Goal: Task Accomplishment & Management: Complete application form

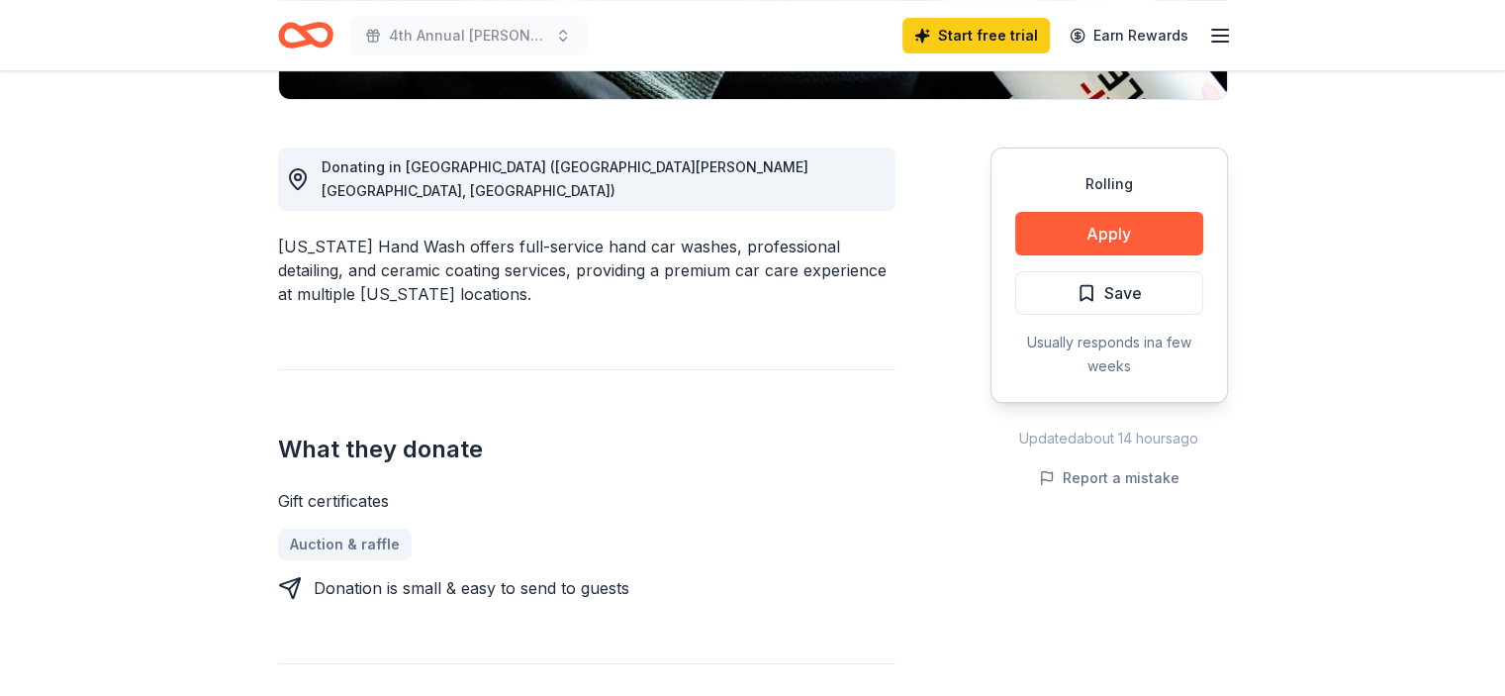
scroll to position [509, 0]
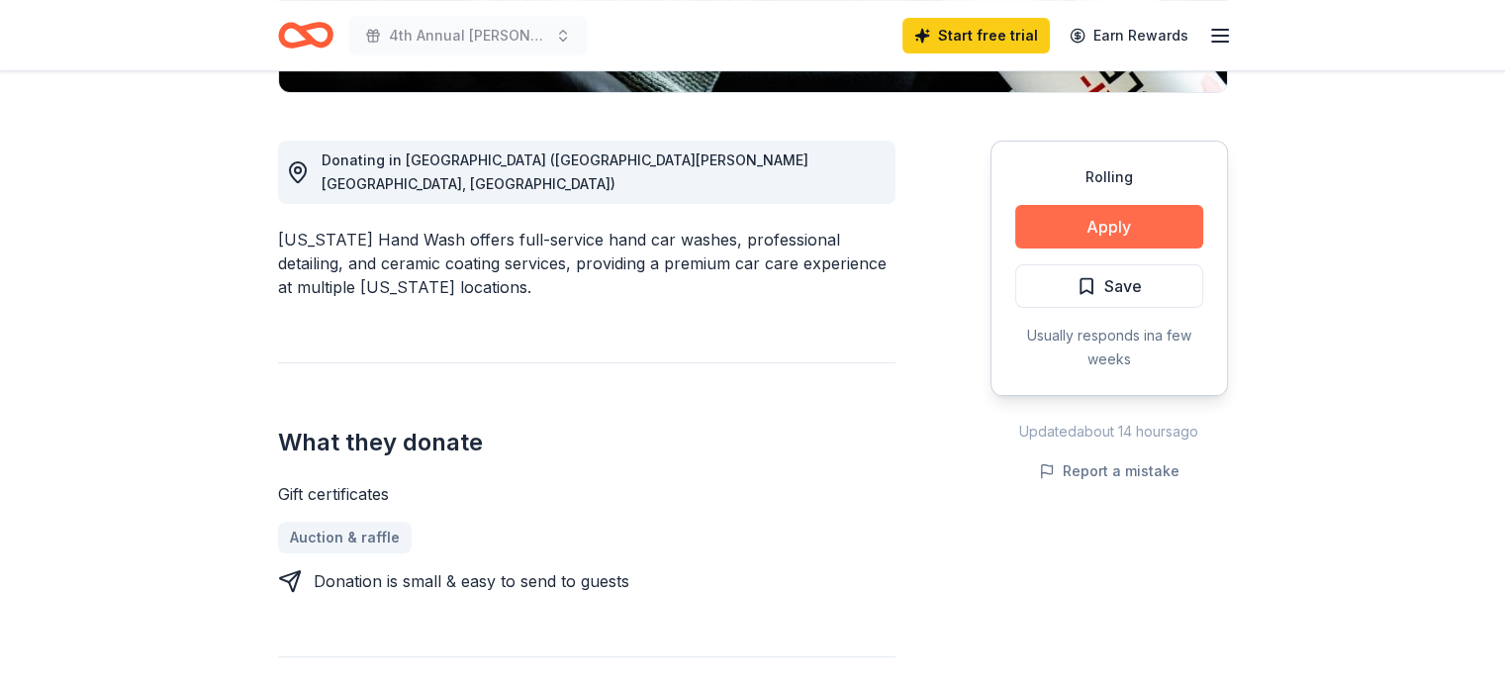
click at [1140, 228] on button "Apply" at bounding box center [1109, 227] width 188 height 44
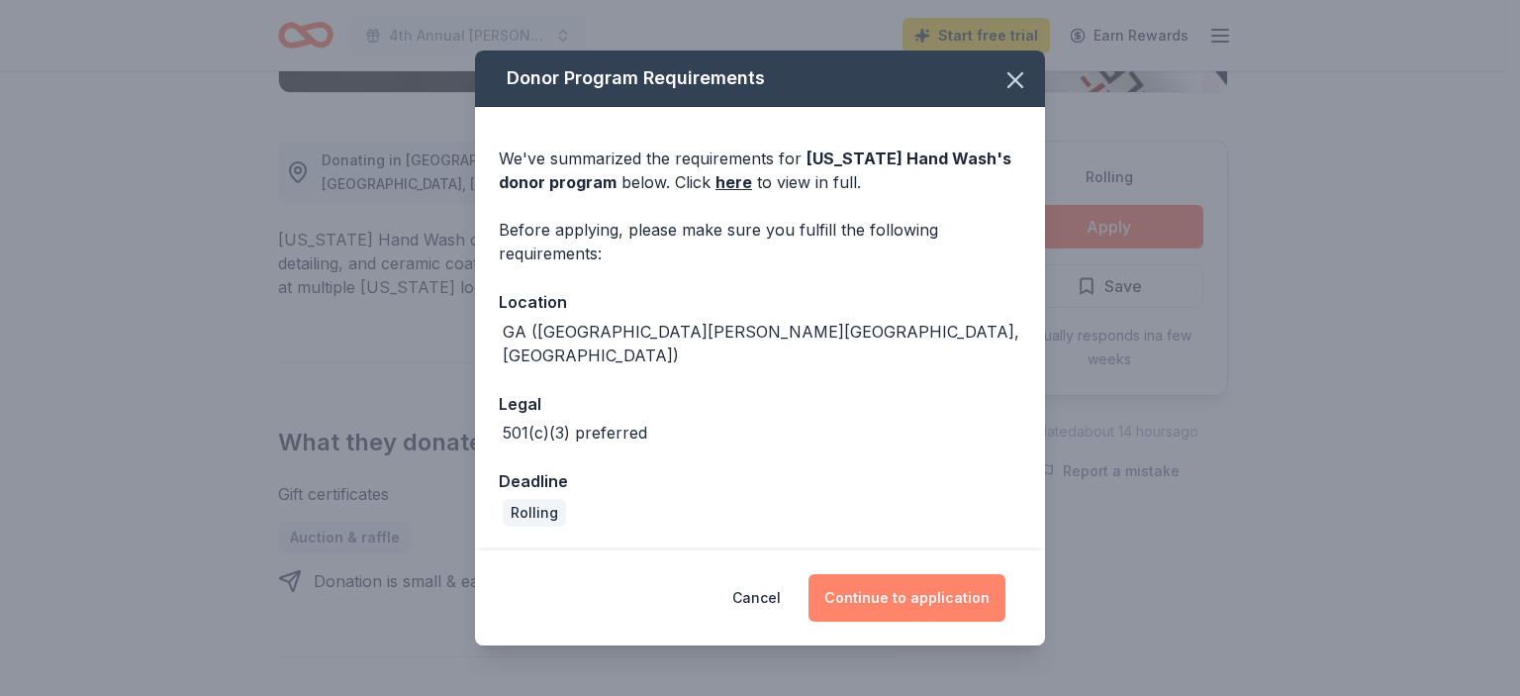
click at [922, 585] on button "Continue to application" at bounding box center [906, 597] width 197 height 47
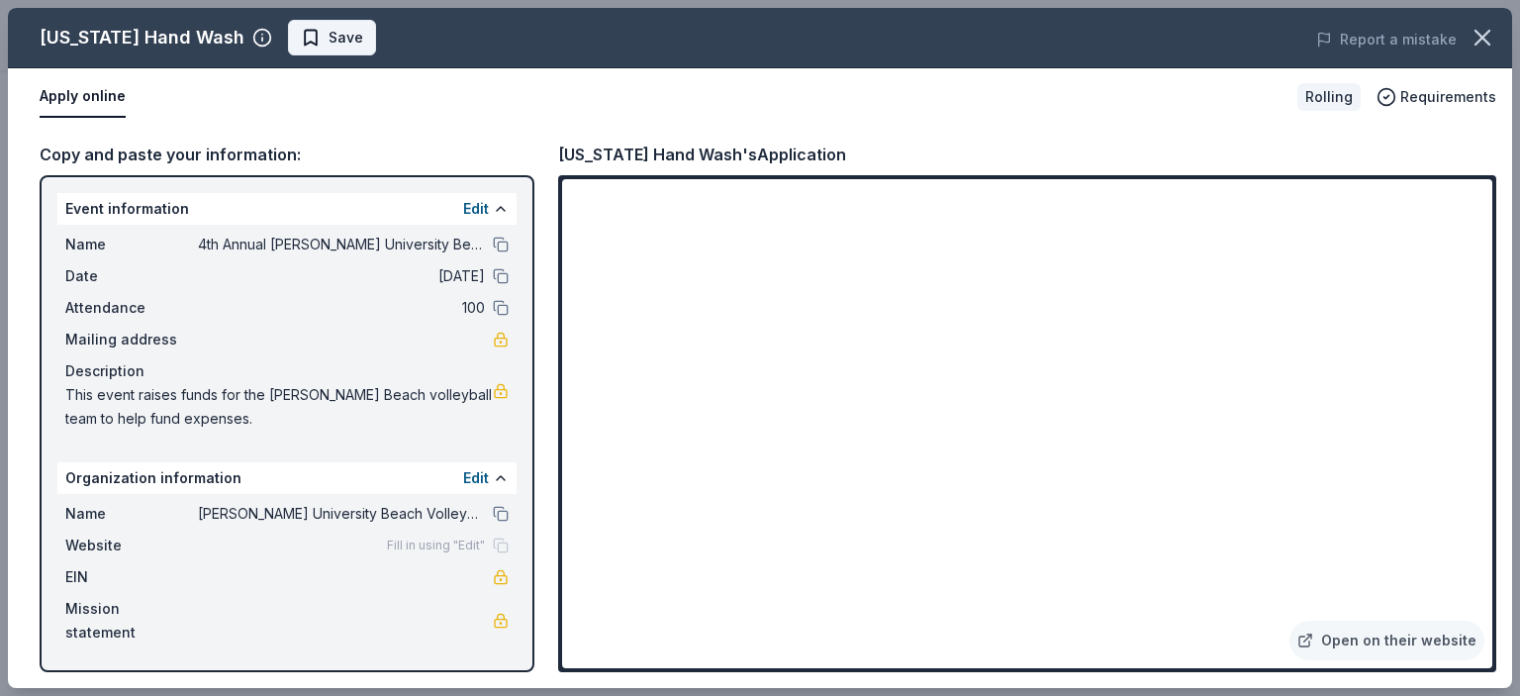
click at [301, 37] on span "Save" at bounding box center [332, 38] width 62 height 24
click at [1483, 35] on icon "button" at bounding box center [1482, 38] width 28 height 28
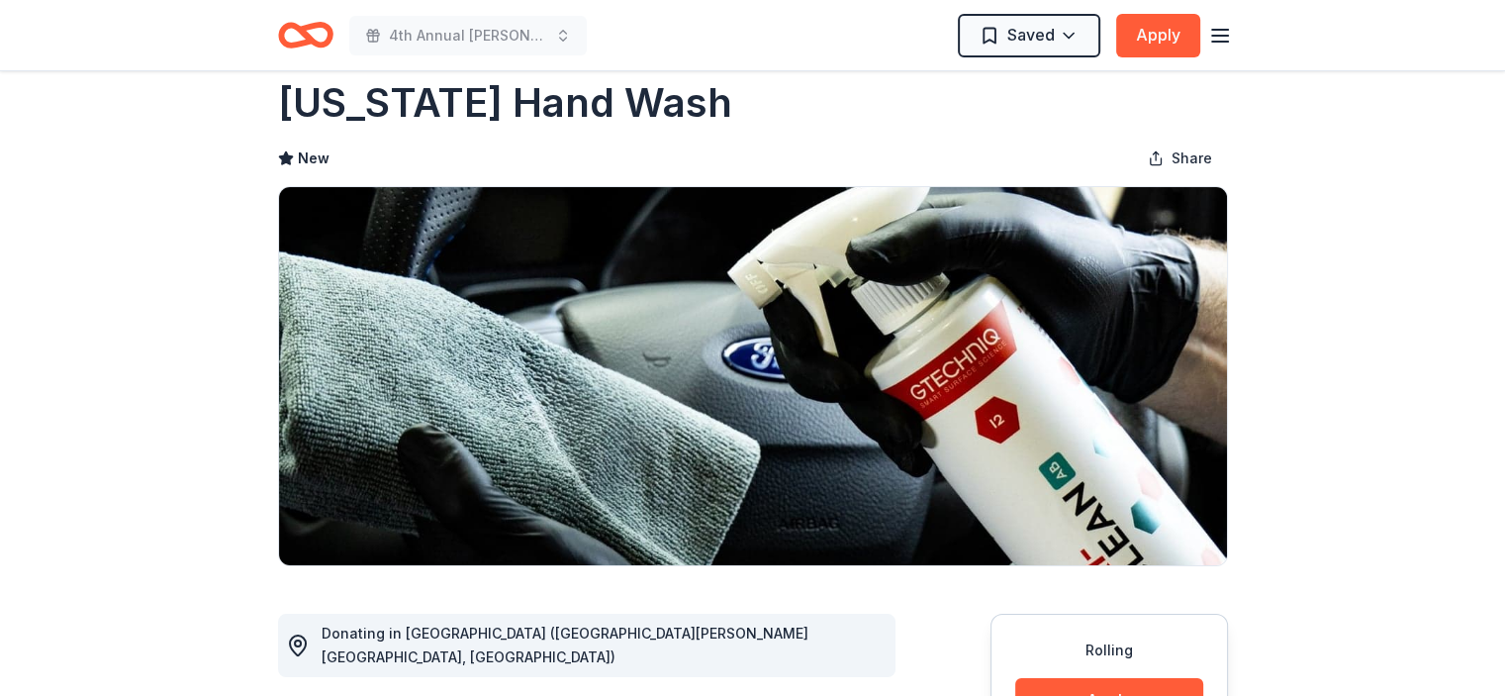
scroll to position [0, 0]
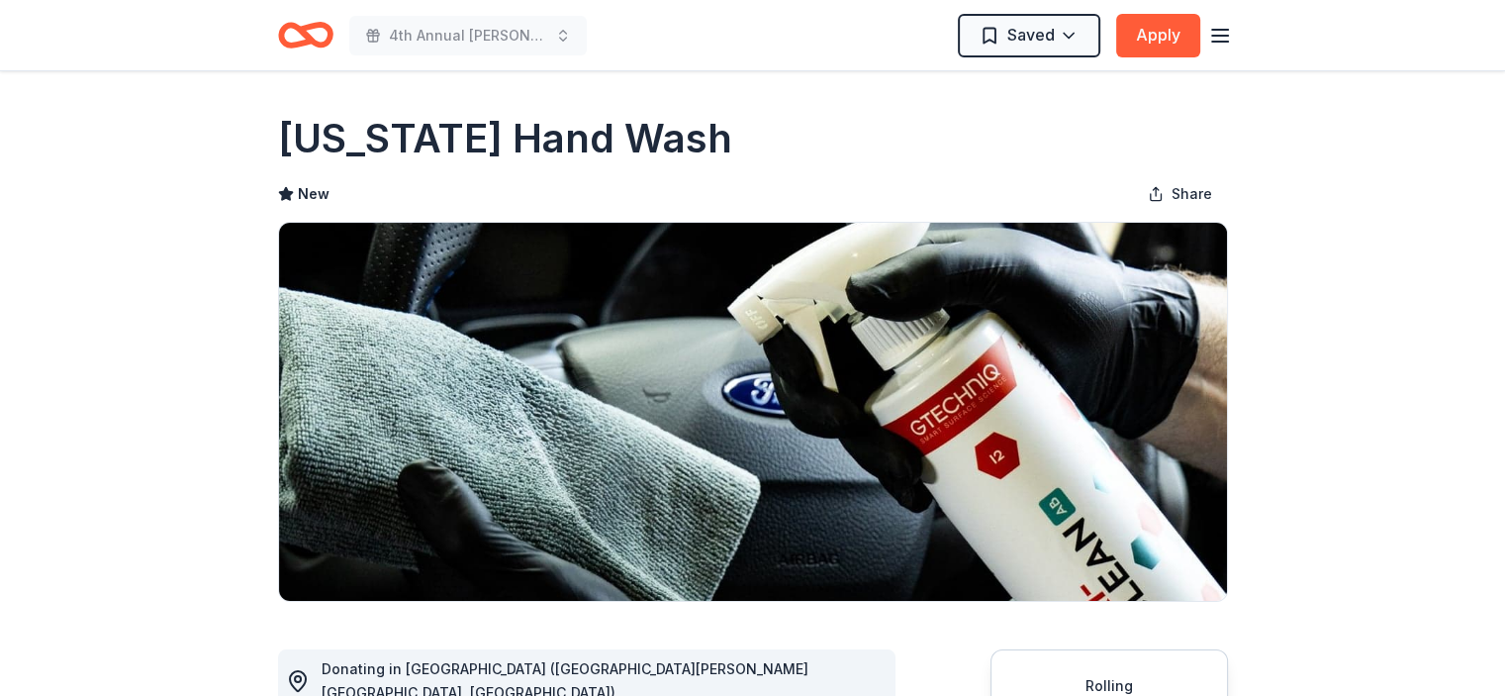
click at [1214, 43] on icon "button" at bounding box center [1220, 36] width 24 height 24
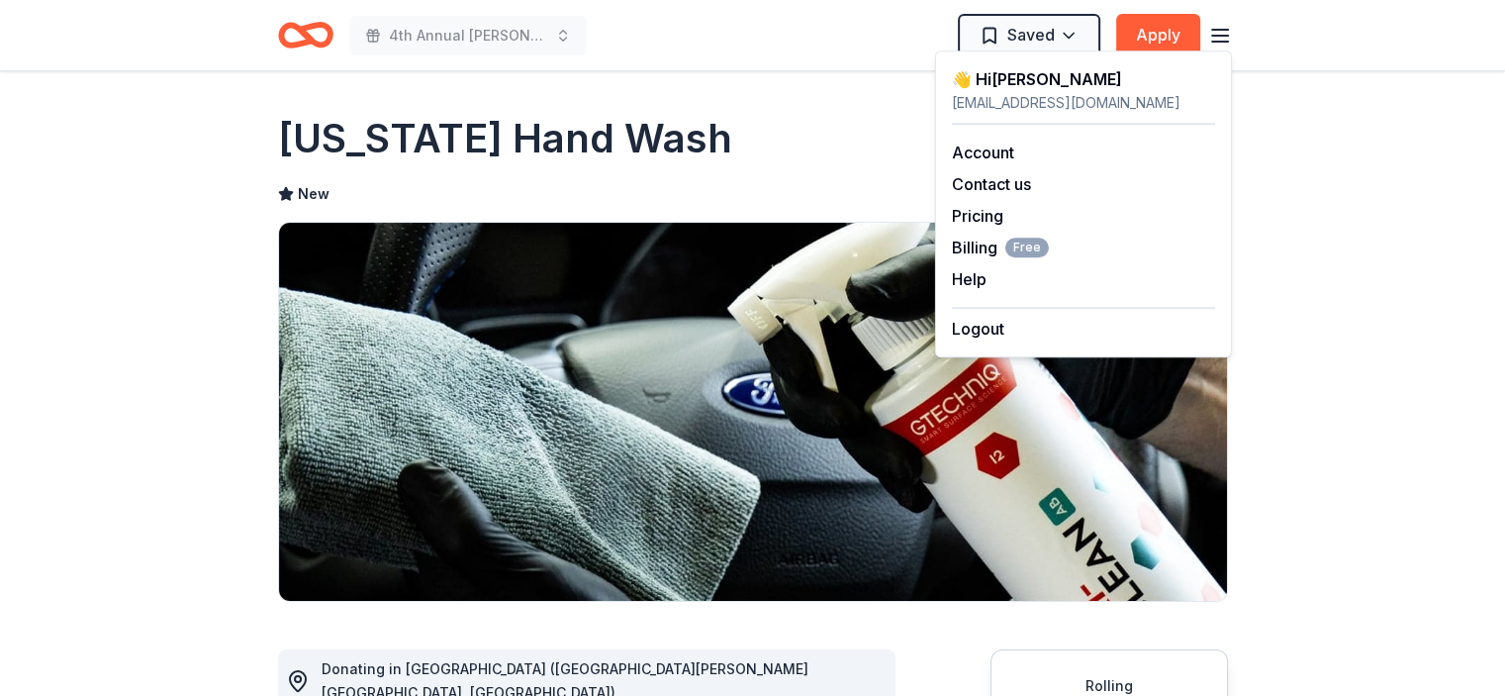
click at [823, 153] on div "California Hand Wash" at bounding box center [753, 138] width 950 height 55
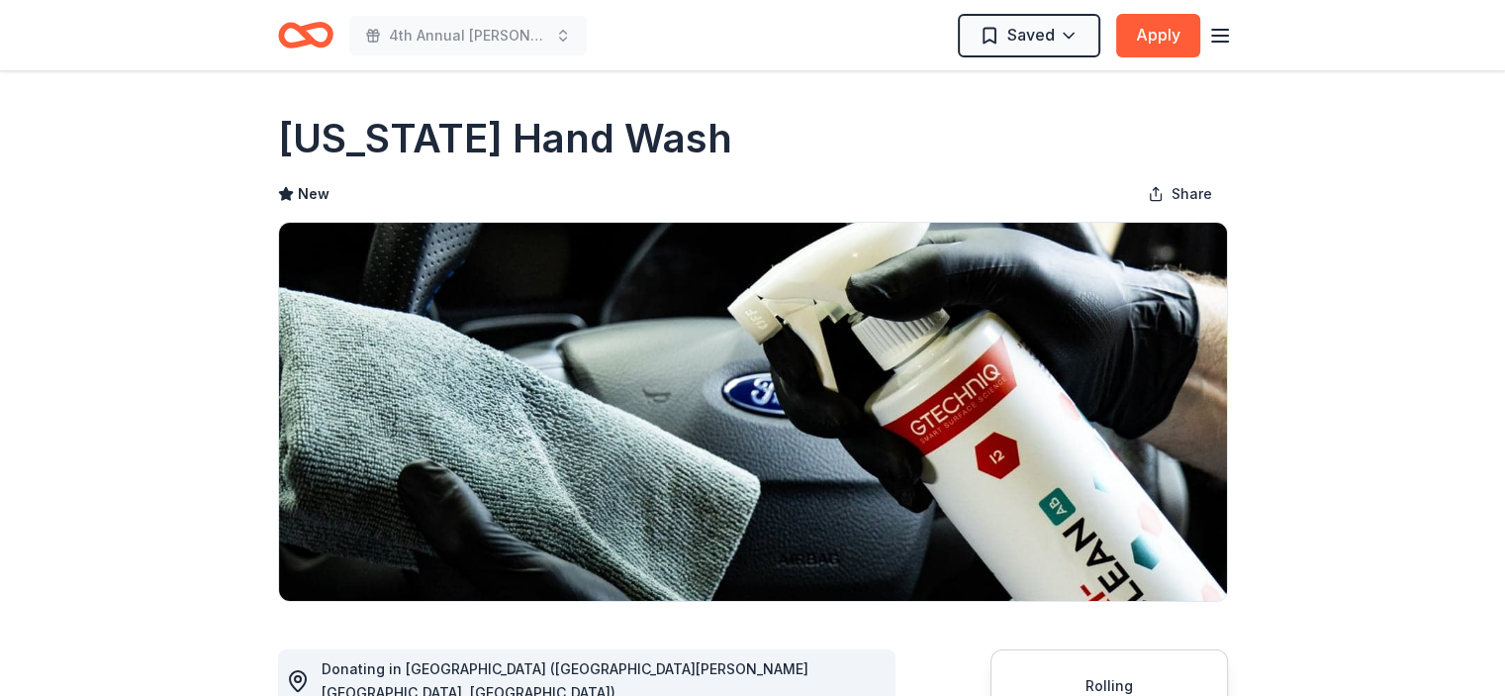
click at [308, 30] on icon "Home" at bounding box center [314, 35] width 31 height 20
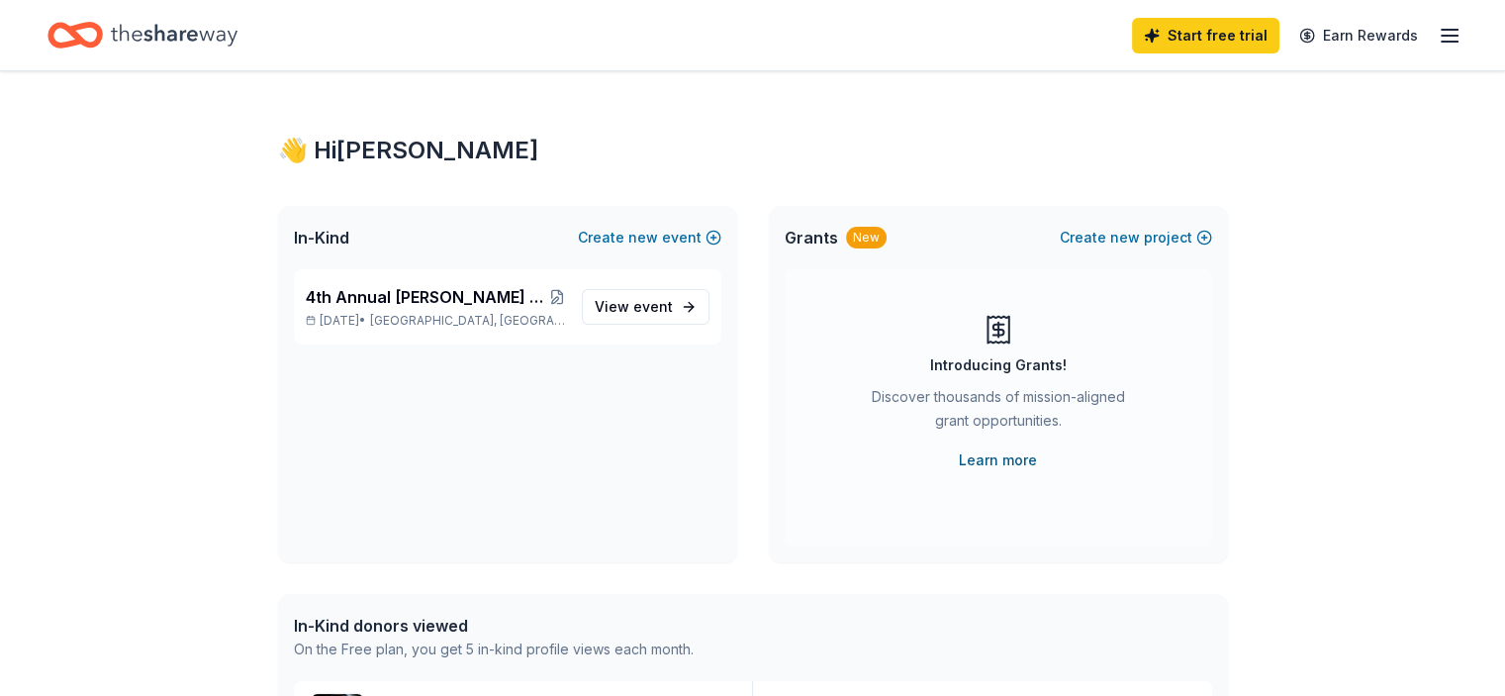
click at [993, 465] on link "Learn more" at bounding box center [998, 460] width 78 height 24
click at [665, 311] on span "event" at bounding box center [653, 306] width 40 height 17
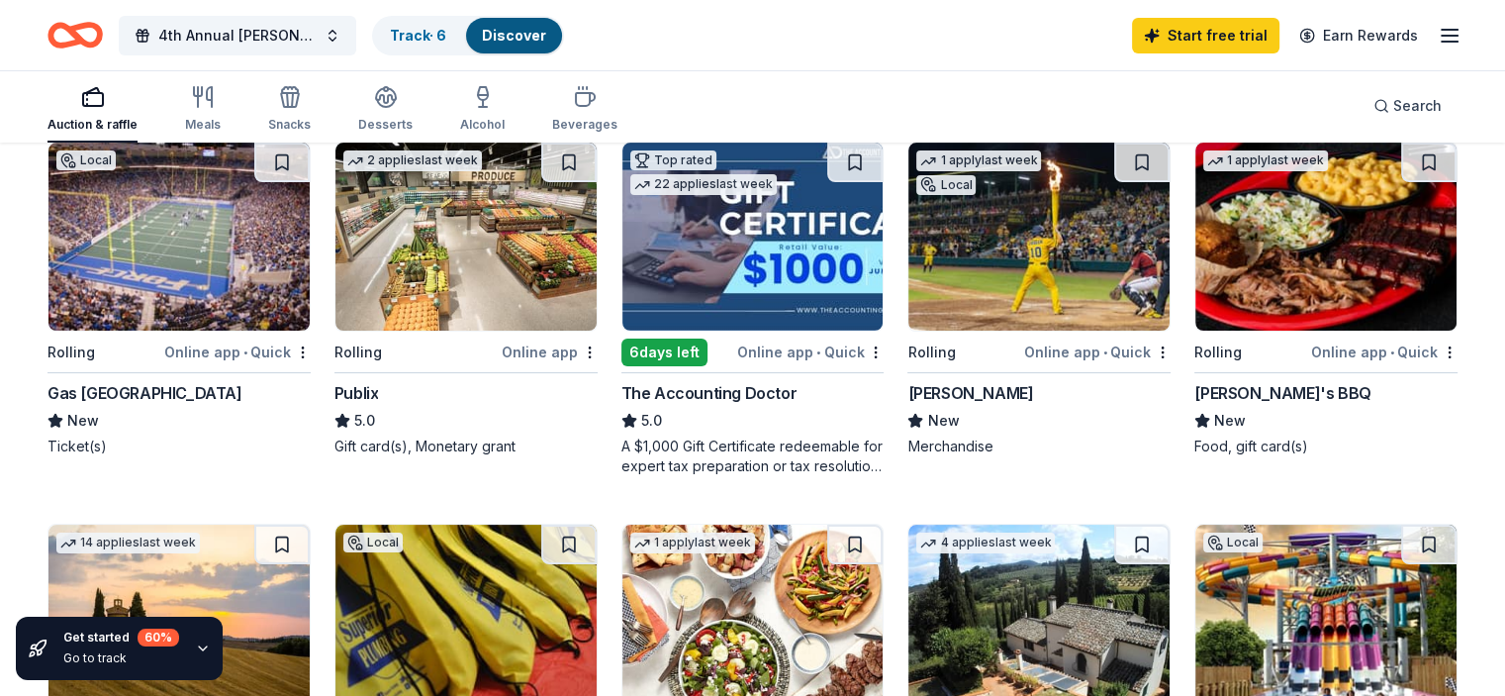
scroll to position [235, 0]
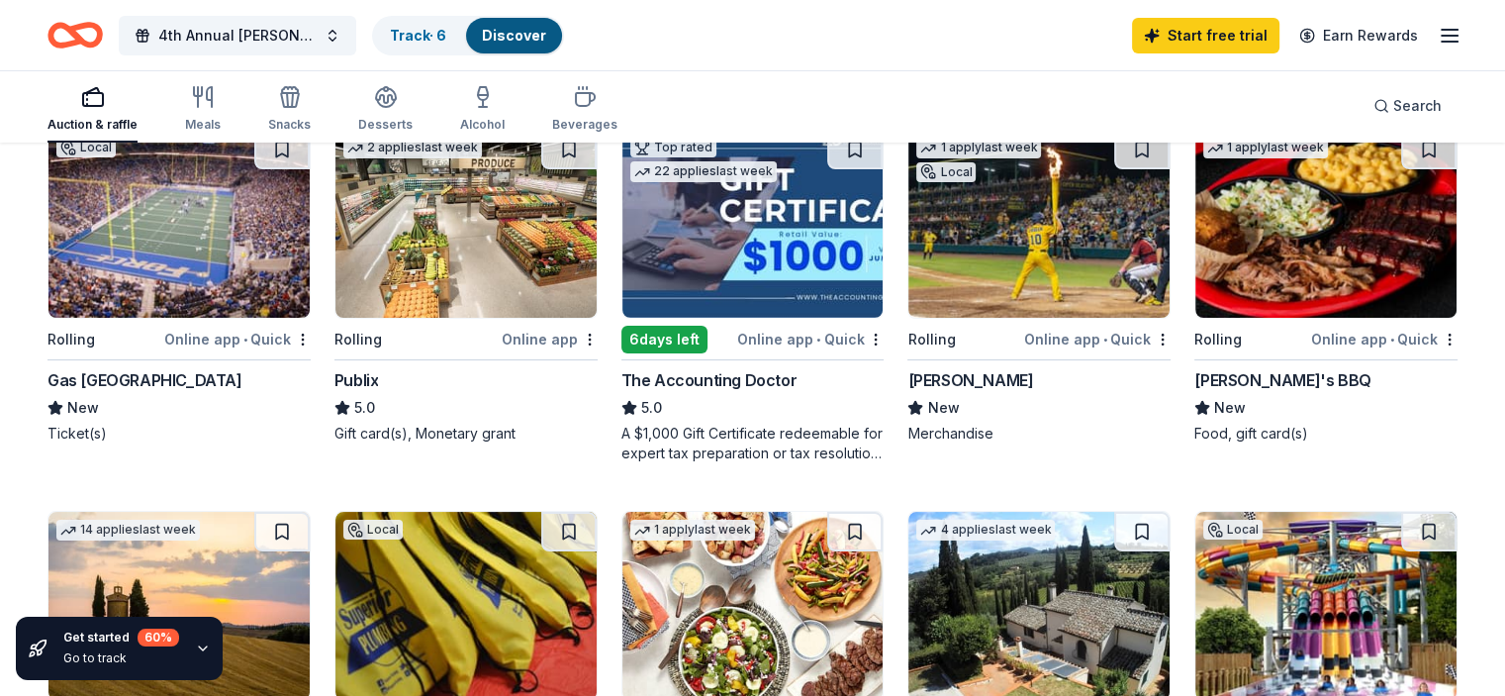
click at [501, 259] on img at bounding box center [465, 224] width 261 height 188
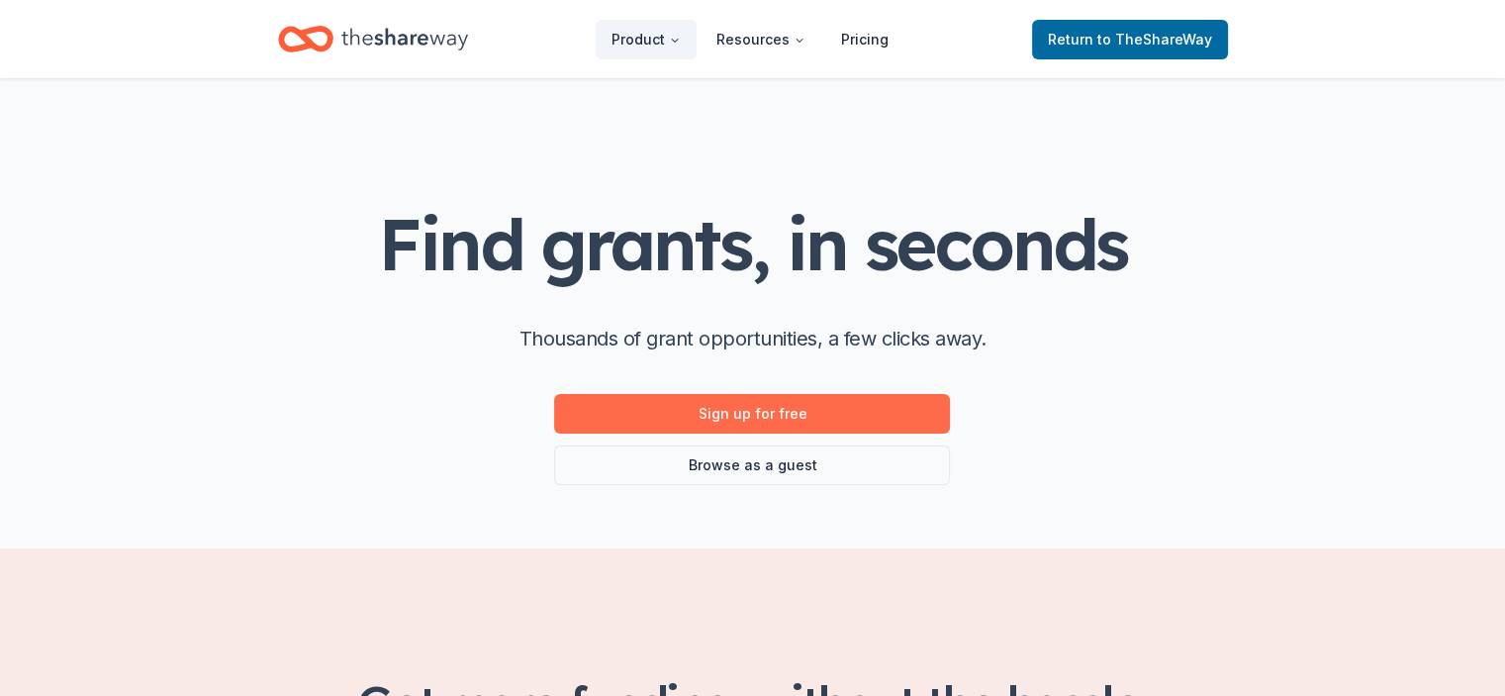
click at [862, 417] on link "Sign up for free" at bounding box center [752, 414] width 396 height 40
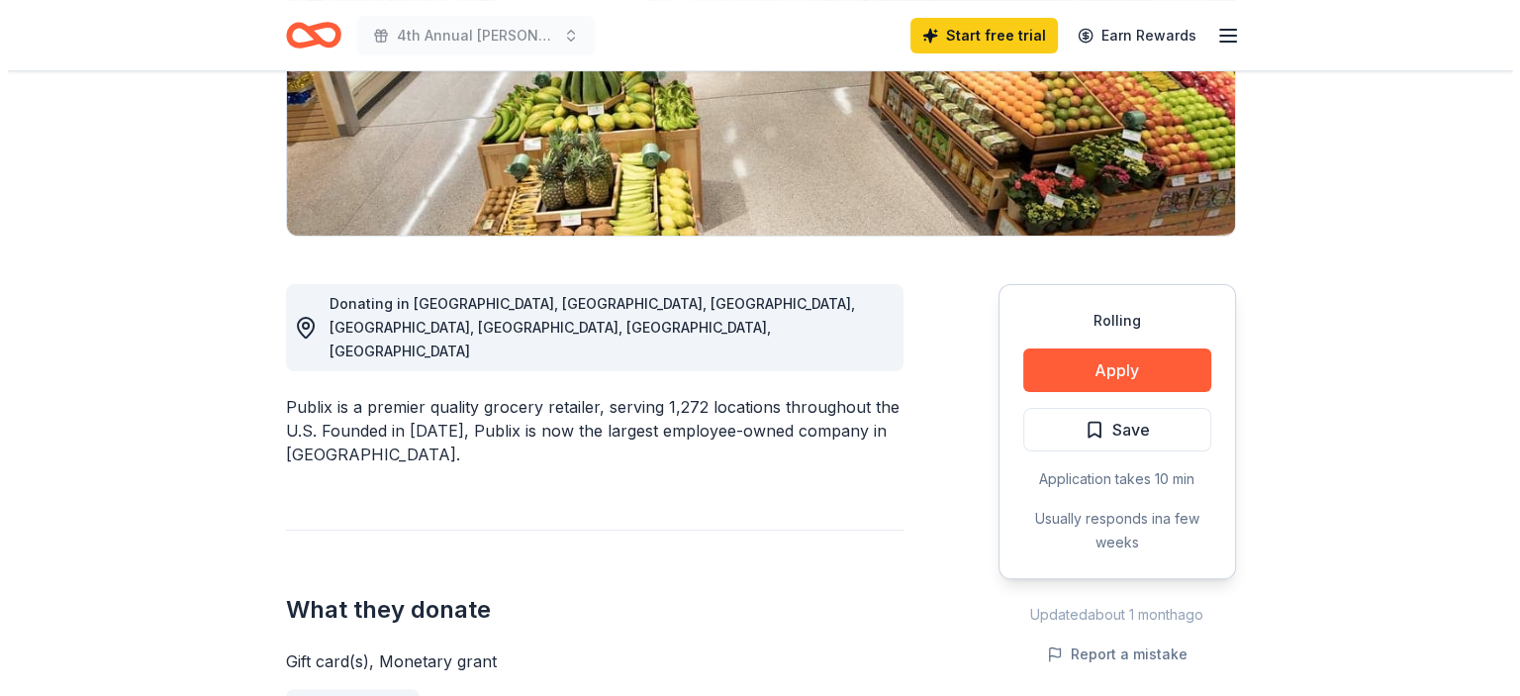
scroll to position [386, 0]
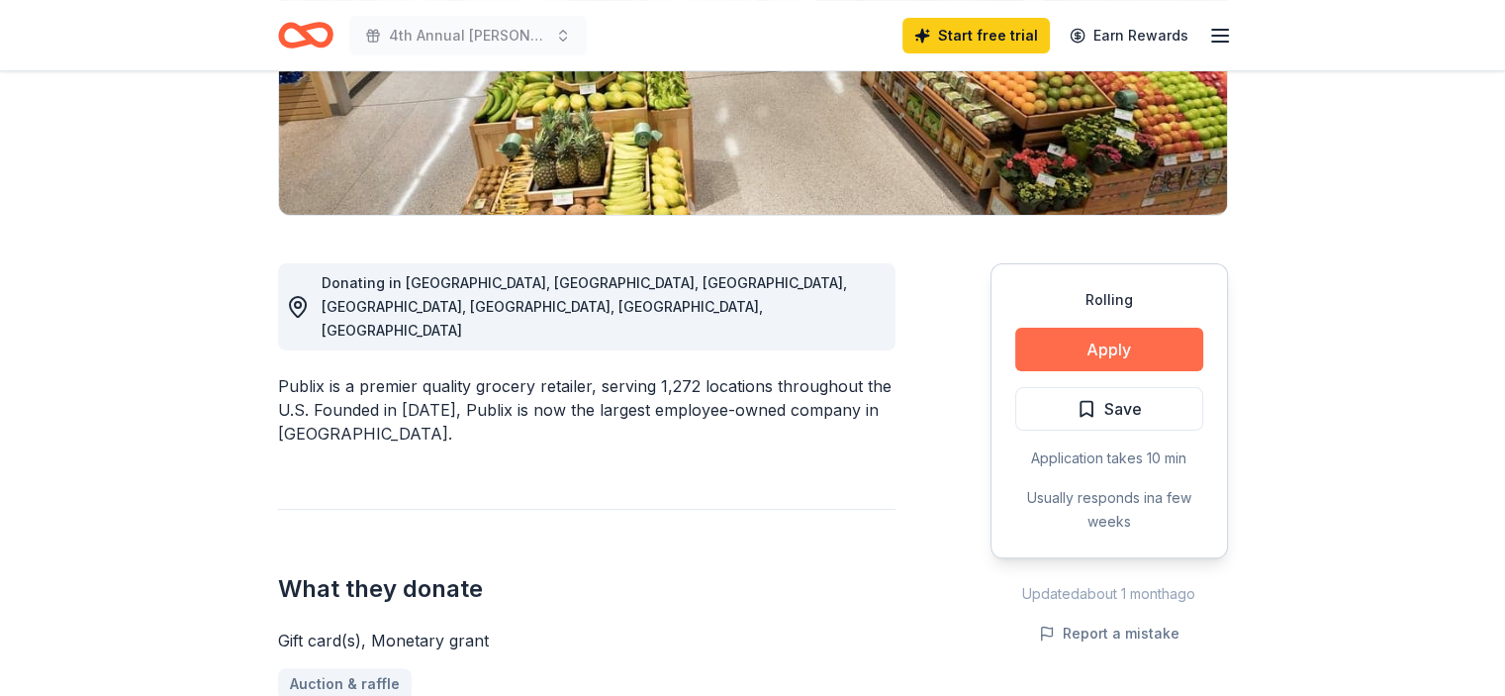
click at [1169, 336] on button "Apply" at bounding box center [1109, 349] width 188 height 44
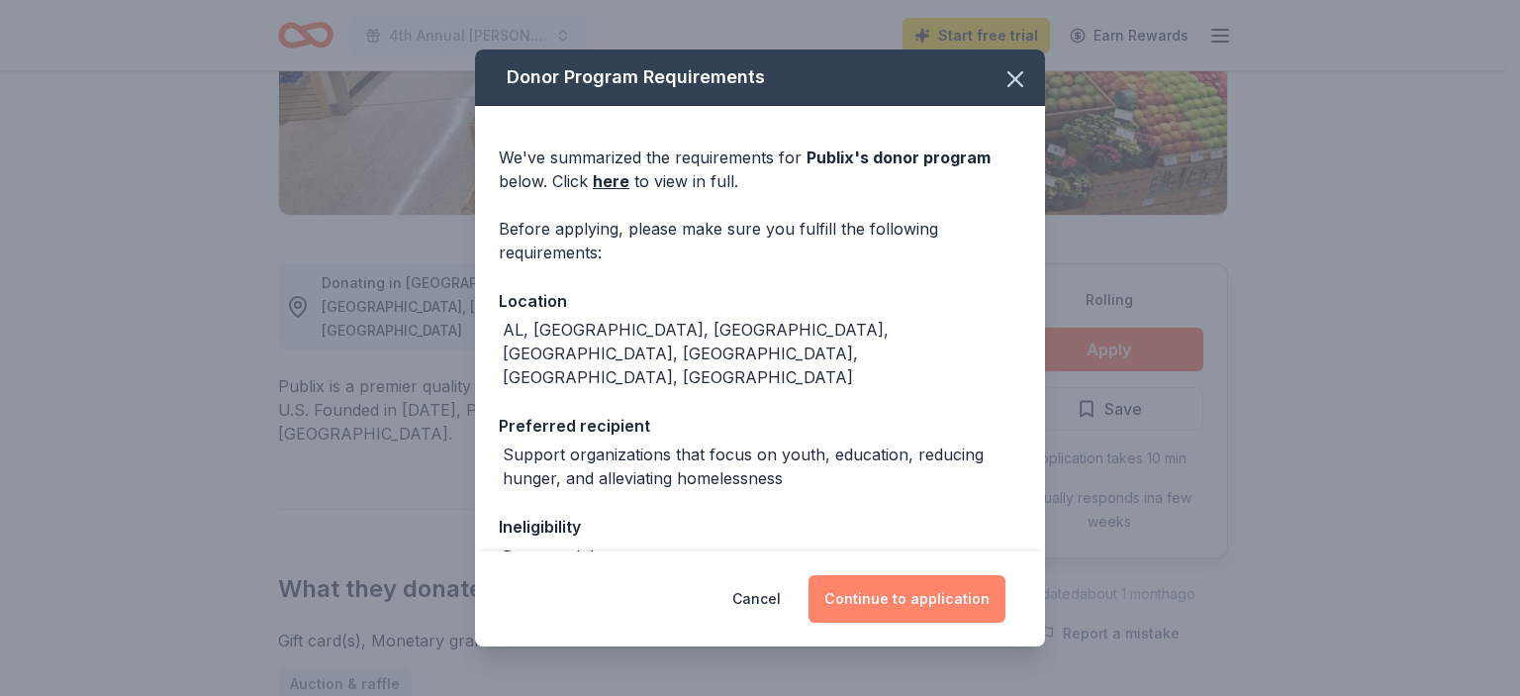
click at [945, 601] on button "Continue to application" at bounding box center [906, 598] width 197 height 47
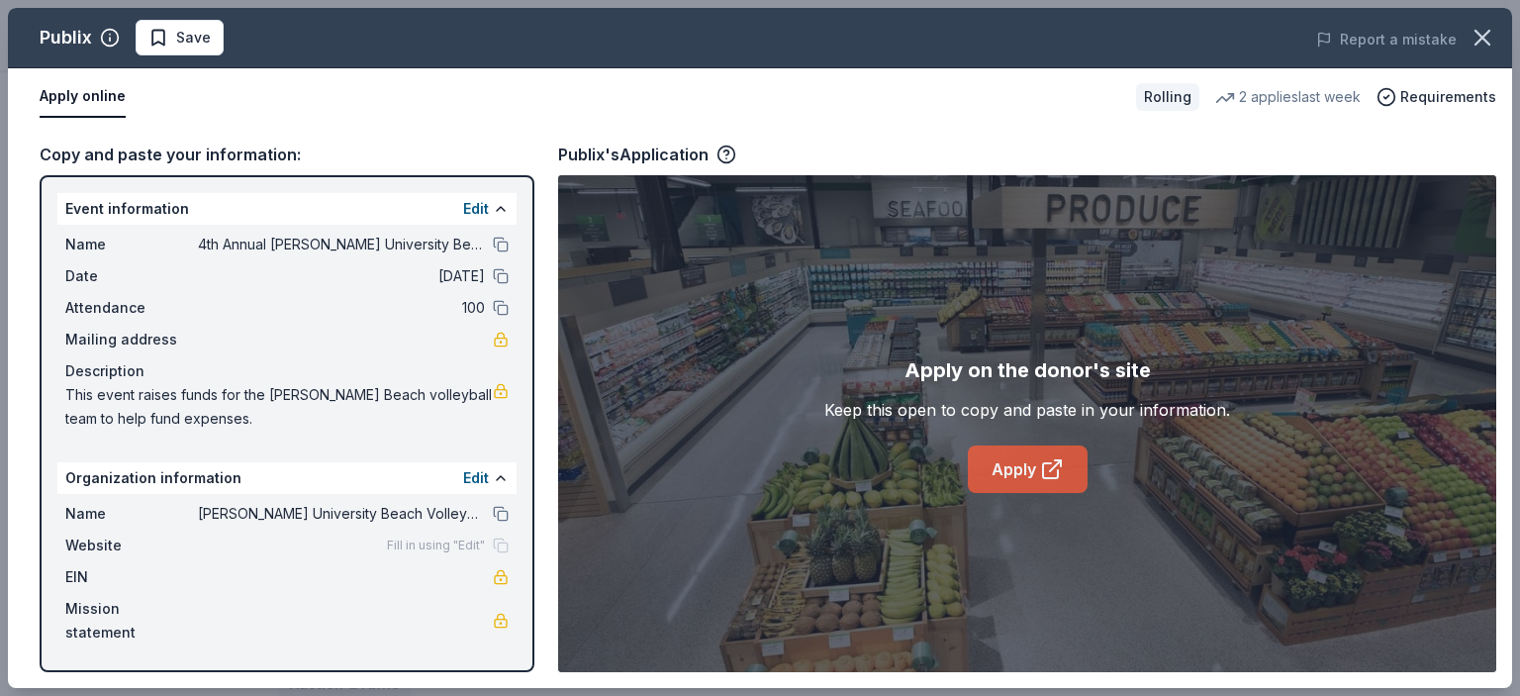
click at [1043, 465] on icon at bounding box center [1050, 470] width 15 height 15
